Goal: Check status: Check status

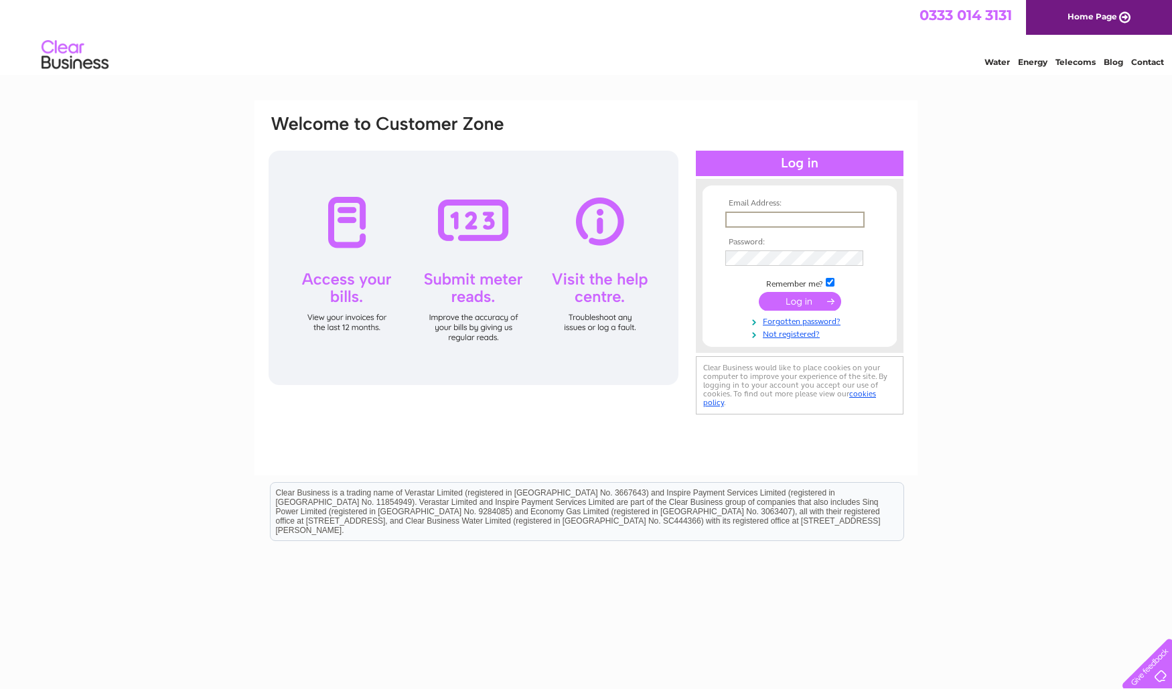
type input "debbiewalker31@googlemail.com"
click at [800, 304] on input "submit" at bounding box center [800, 300] width 82 height 19
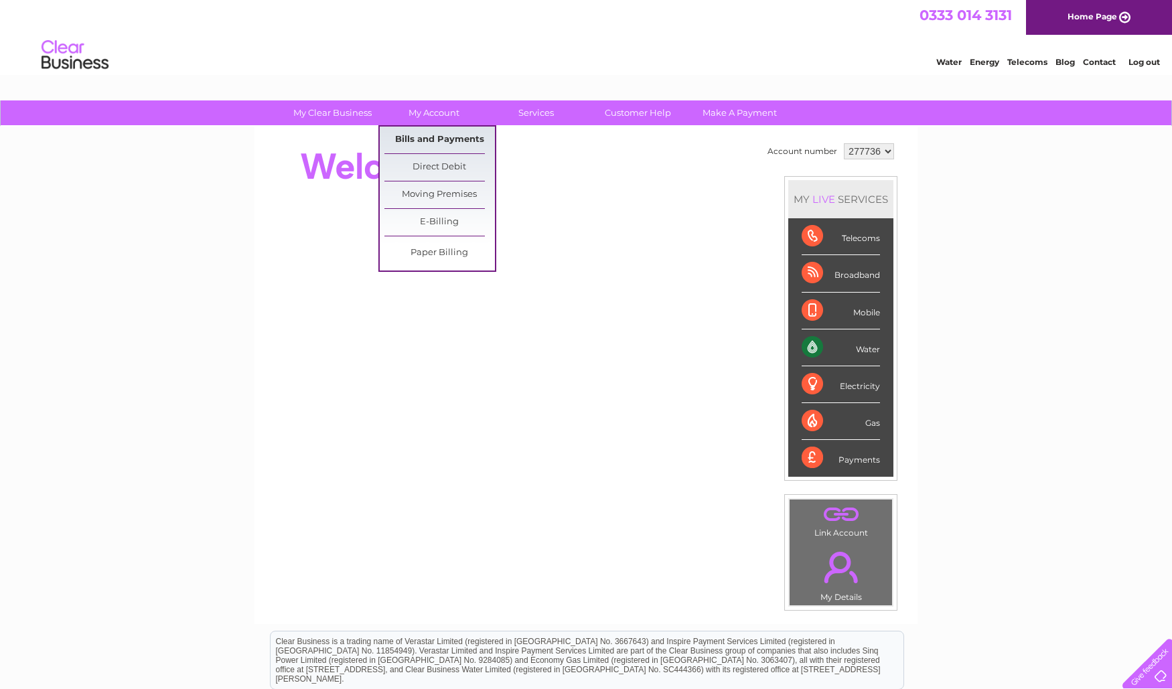
click at [419, 132] on link "Bills and Payments" at bounding box center [439, 140] width 111 height 27
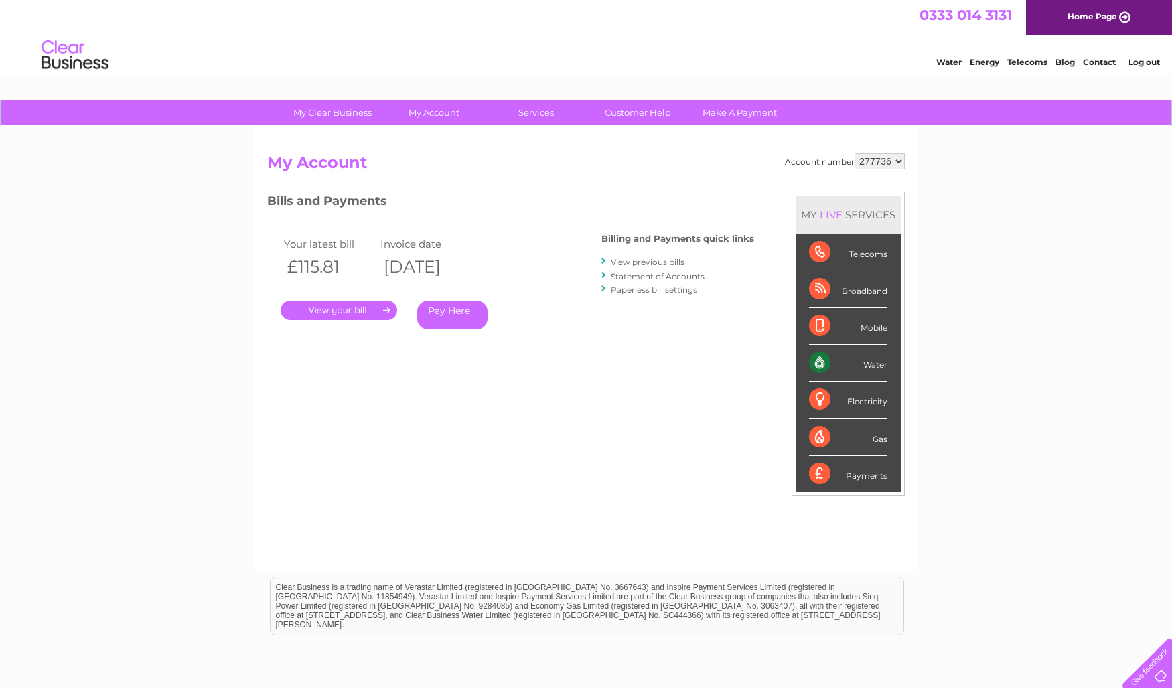
click at [376, 309] on link "." at bounding box center [339, 310] width 117 height 19
